Goal: Information Seeking & Learning: Understand process/instructions

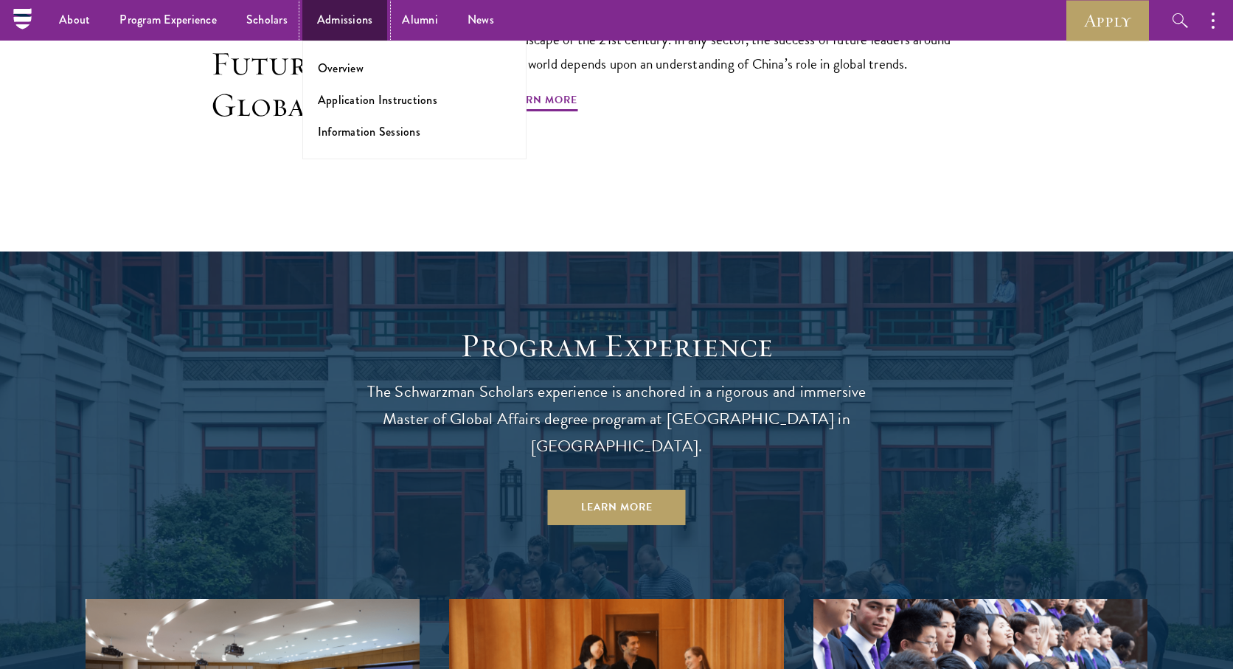
scroll to position [1094, 0]
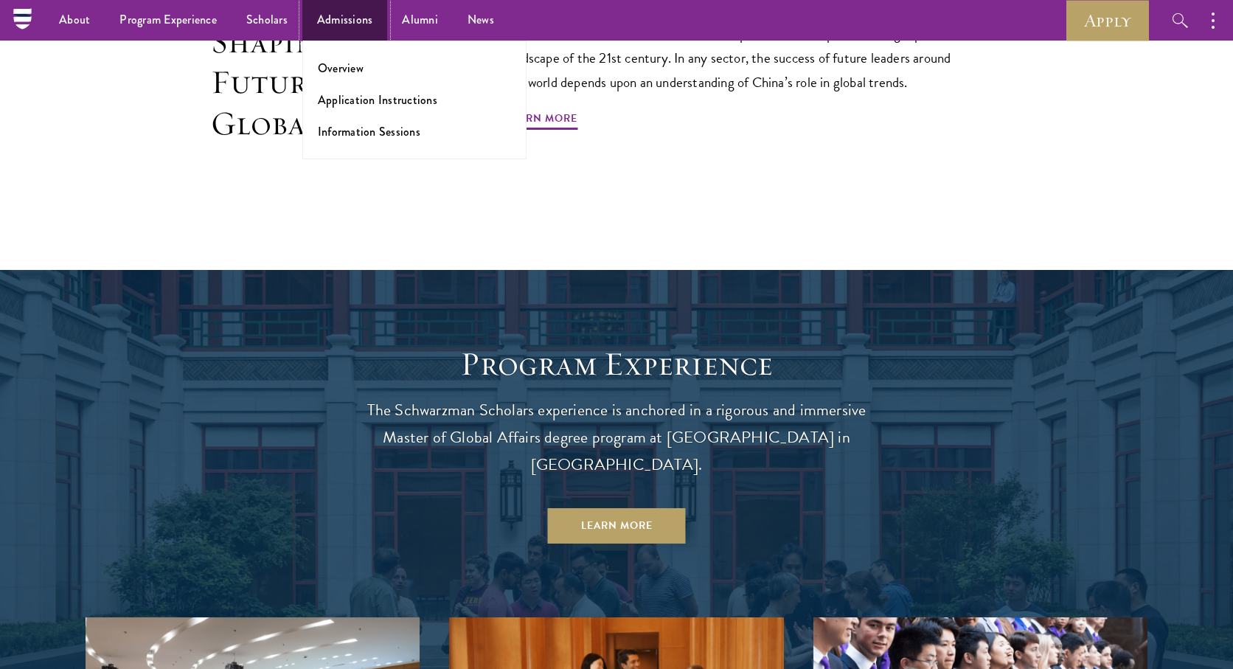
click at [361, 26] on link "Admissions" at bounding box center [345, 20] width 86 height 41
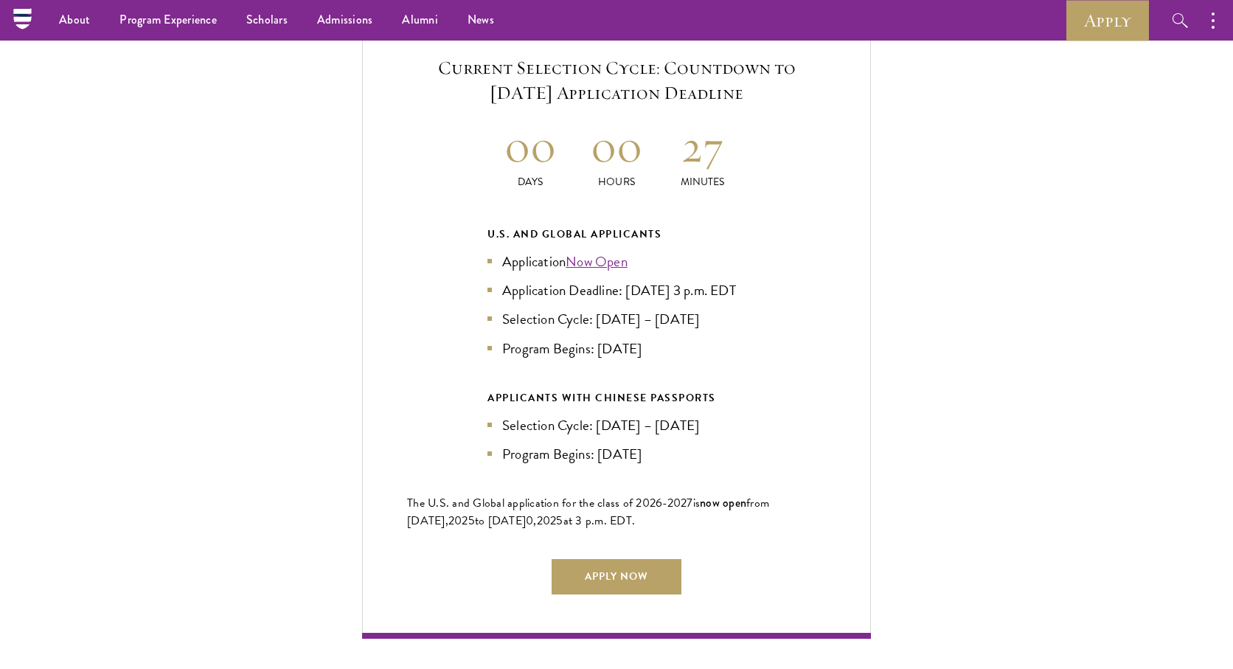
scroll to position [3184, 0]
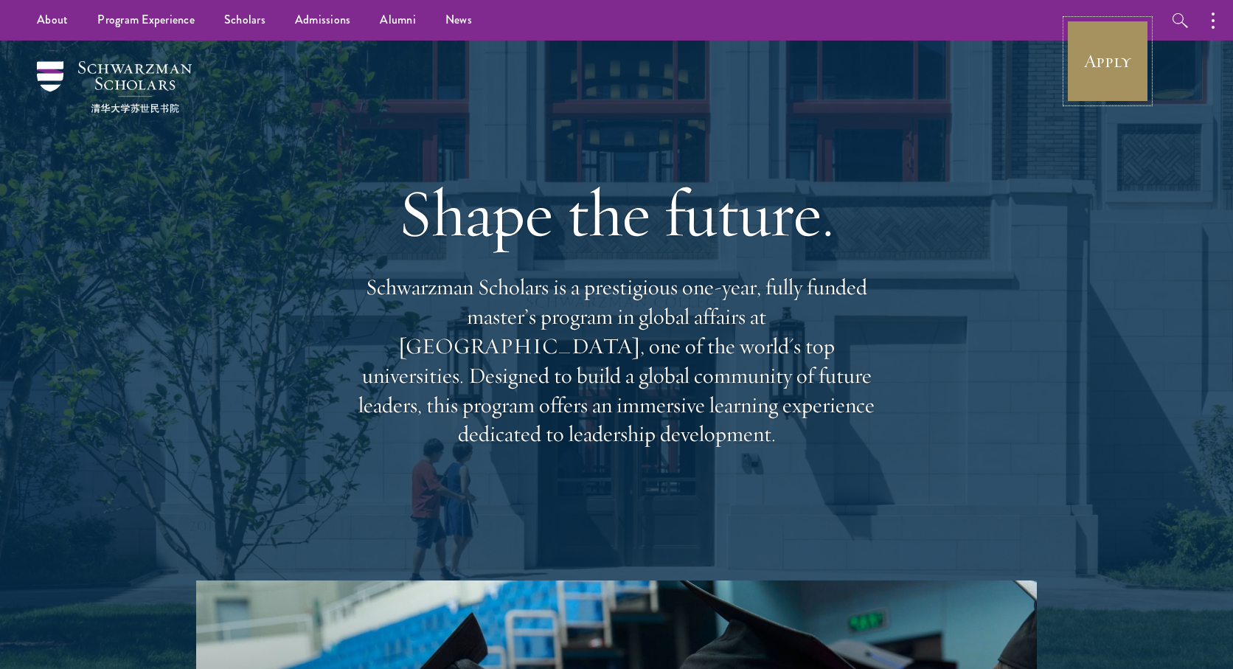
click at [1122, 71] on link "Apply" at bounding box center [1107, 61] width 83 height 83
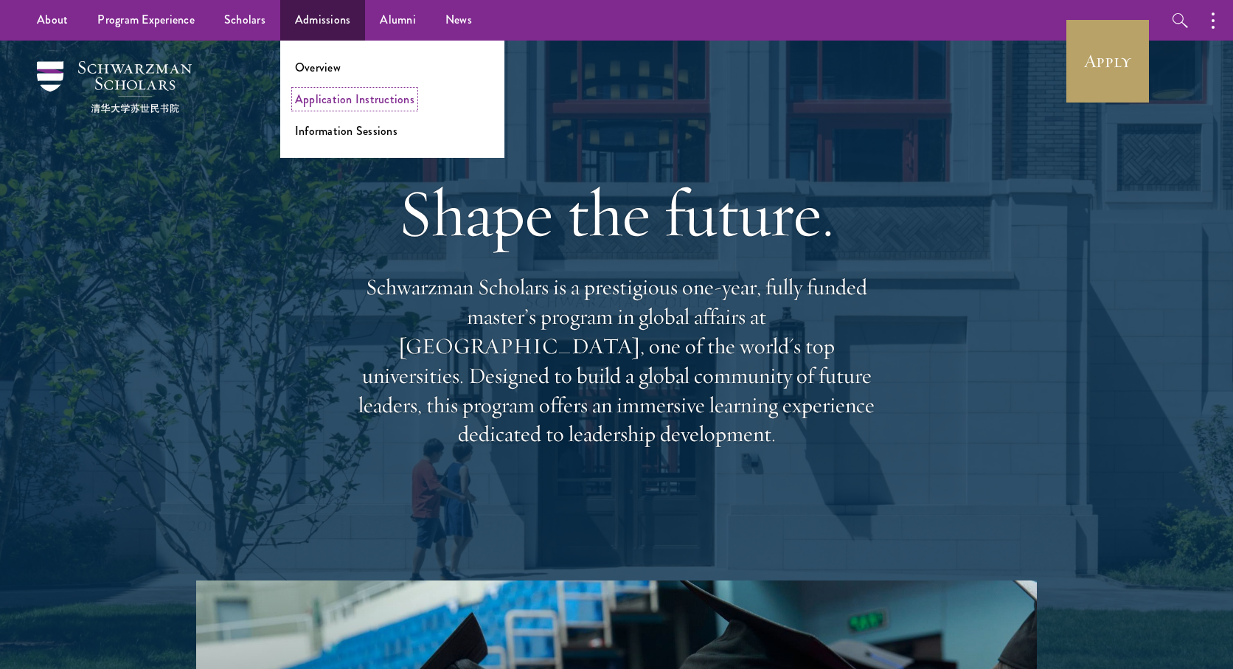
click at [325, 101] on link "Application Instructions" at bounding box center [354, 99] width 119 height 17
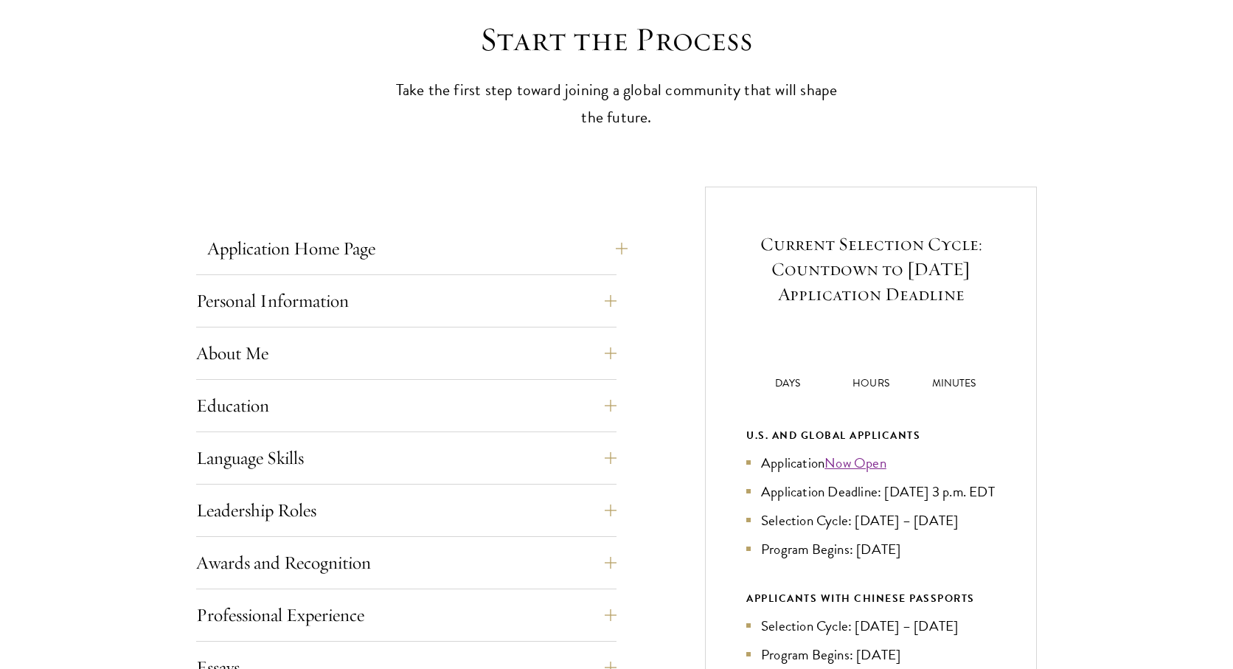
scroll to position [462, 0]
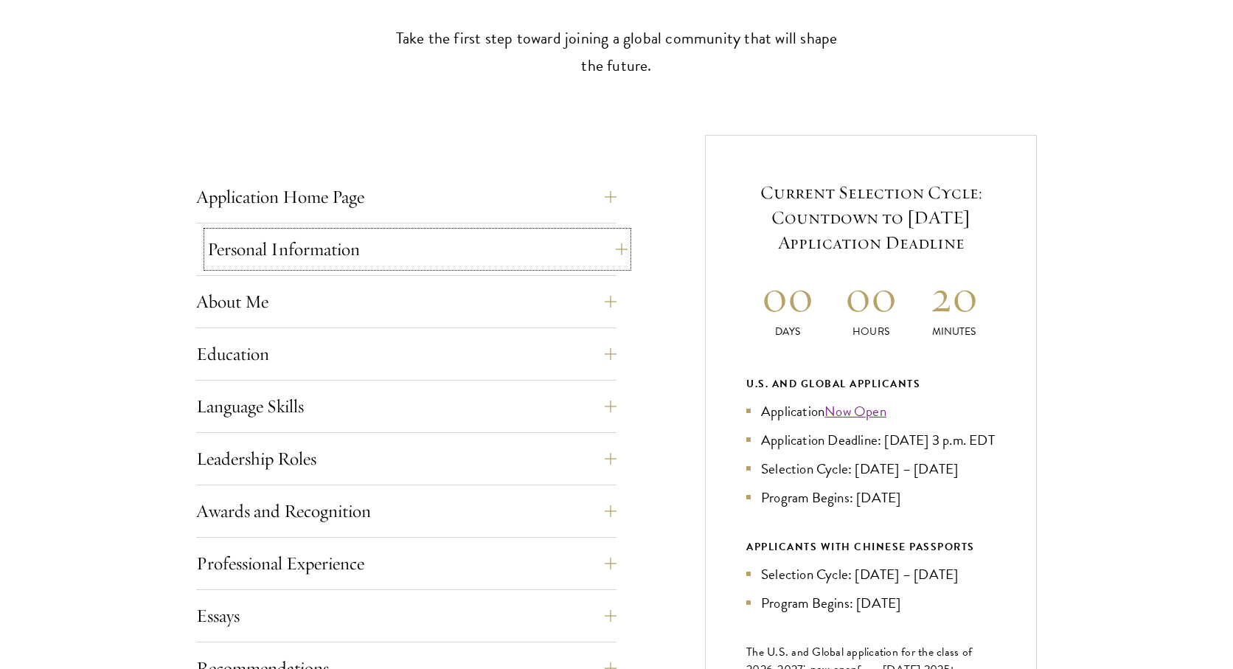
click at [347, 259] on button "Personal Information" at bounding box center [417, 249] width 420 height 35
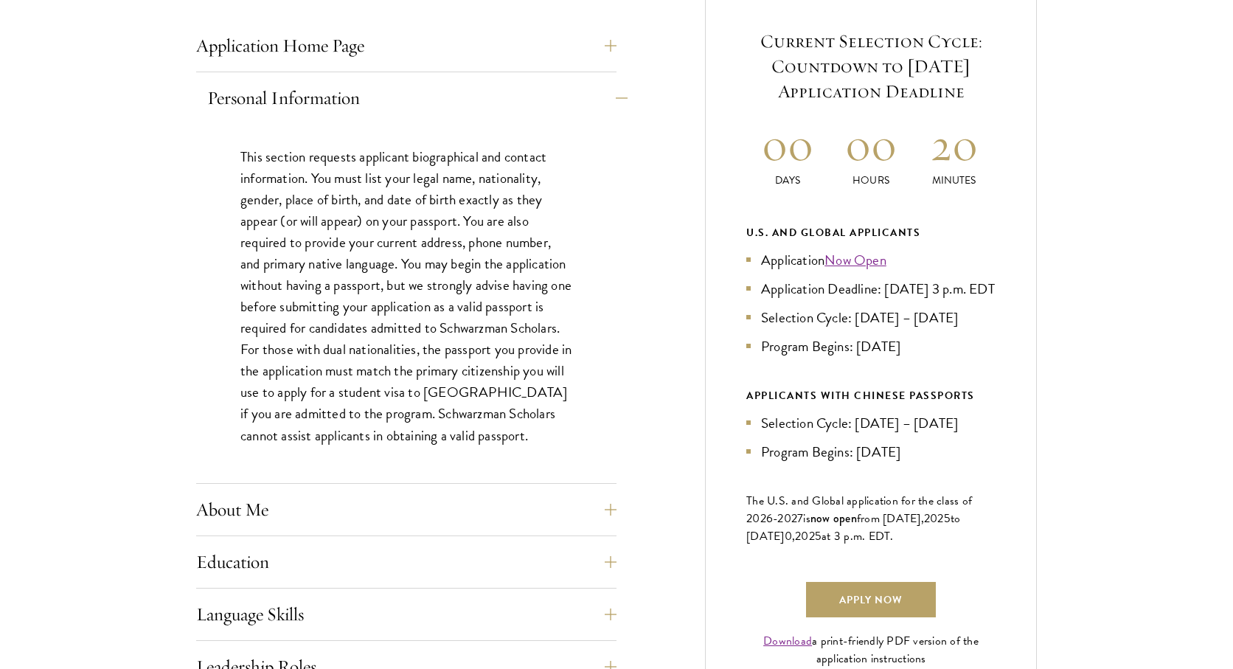
scroll to position [618, 0]
